Goal: Task Accomplishment & Management: Complete application form

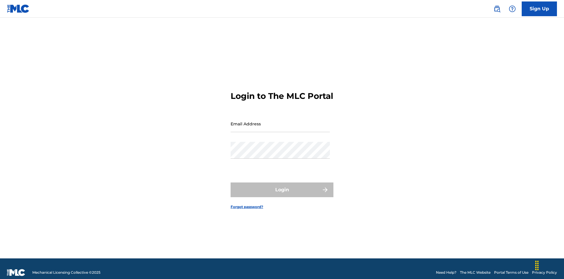
scroll to position [8, 0]
click at [280, 121] on input "Email Address" at bounding box center [280, 123] width 99 height 17
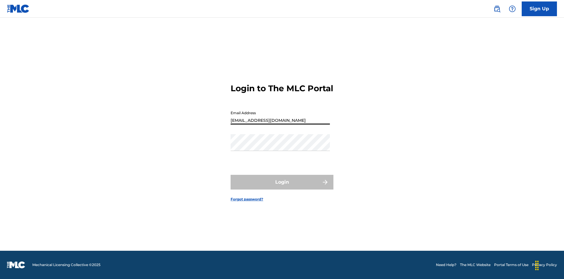
type input "[EMAIL_ADDRESS][DOMAIN_NAME]"
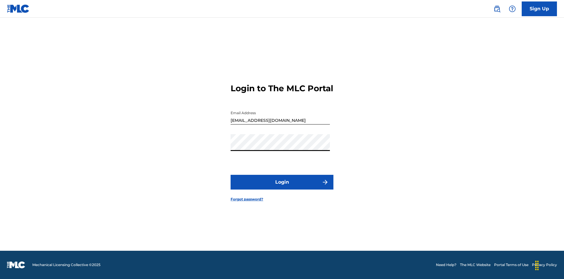
click at [282, 187] on button "Login" at bounding box center [282, 182] width 103 height 15
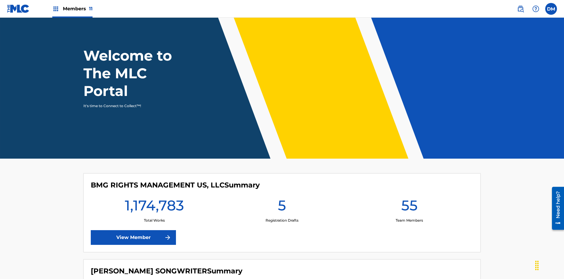
click at [72, 9] on span "Members 11" at bounding box center [78, 8] width 30 height 7
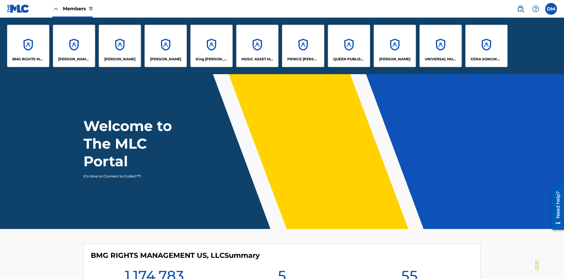
click at [211, 59] on p "King [PERSON_NAME]" at bounding box center [212, 58] width 32 height 5
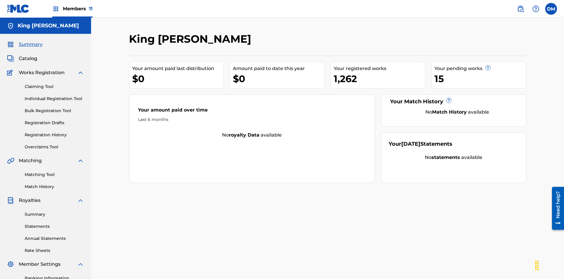
click at [54, 83] on link "Claiming Tool" at bounding box center [54, 86] width 59 height 6
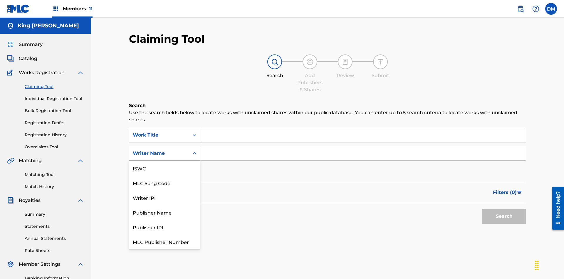
click at [165, 175] on div "MLC Song Code" at bounding box center [164, 182] width 71 height 15
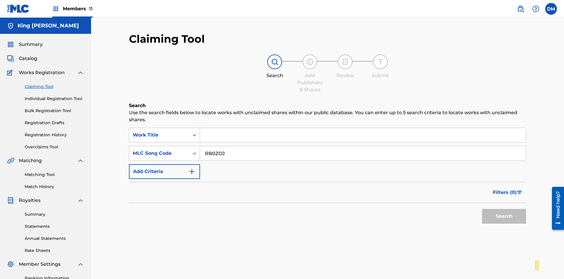
click at [504, 209] on button "Search" at bounding box center [504, 216] width 44 height 15
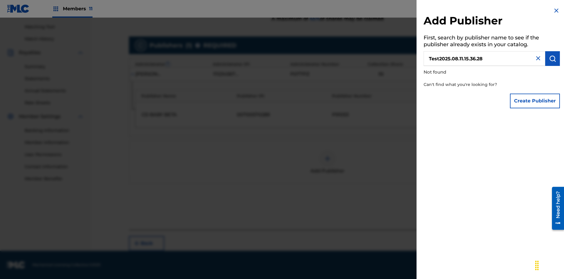
click at [535, 100] on button "Create Publisher" at bounding box center [535, 100] width 50 height 15
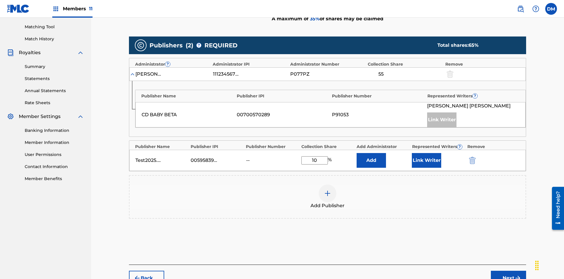
type input "10"
click at [427, 153] on button "Link Writer" at bounding box center [426, 160] width 29 height 15
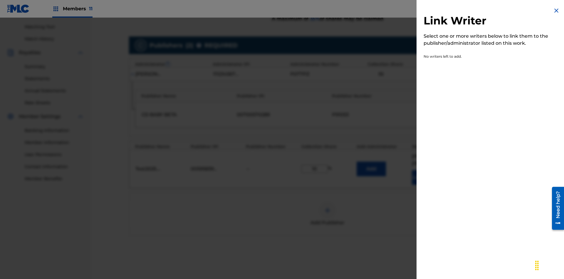
click at [557, 11] on img at bounding box center [556, 10] width 7 height 7
click at [371, 161] on button "Add" at bounding box center [371, 168] width 29 height 15
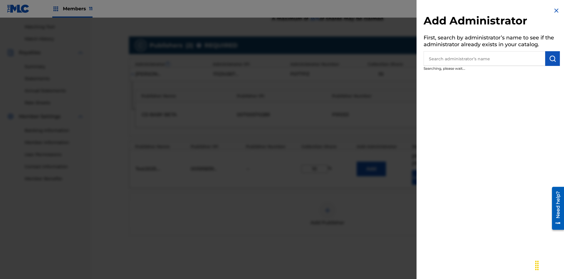
click at [485, 58] on input "text" at bounding box center [485, 58] width 122 height 15
type input "Test2025.08.11.15.36.50"
click at [553, 58] on img "submit" at bounding box center [552, 58] width 7 height 7
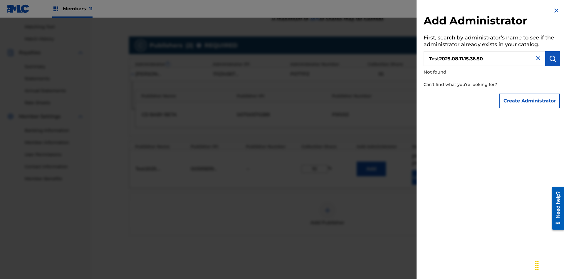
click at [530, 100] on button "Create Administrator" at bounding box center [530, 100] width 61 height 15
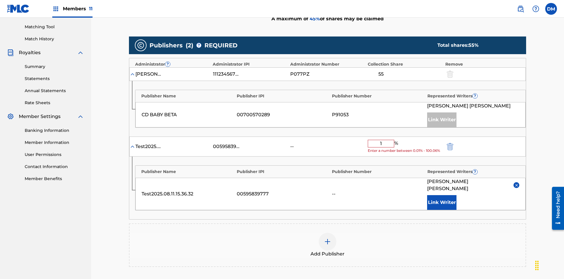
type input "10"
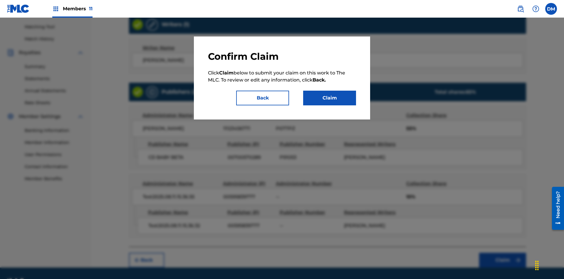
click at [330, 98] on button "Claim" at bounding box center [329, 98] width 53 height 15
